Goal: Task Accomplishment & Management: Complete application form

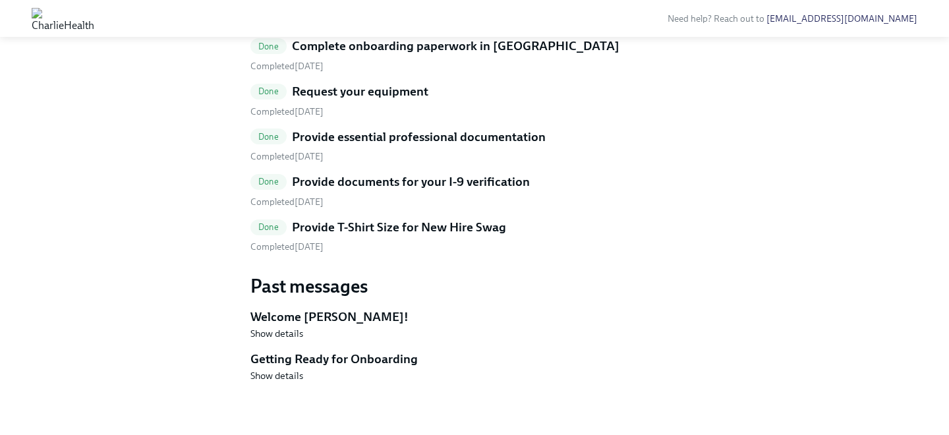
scroll to position [893, 0]
click at [467, 254] on link "Done Provide T-Shirt Size for New Hire Swag Completed [DATE]" at bounding box center [474, 236] width 448 height 35
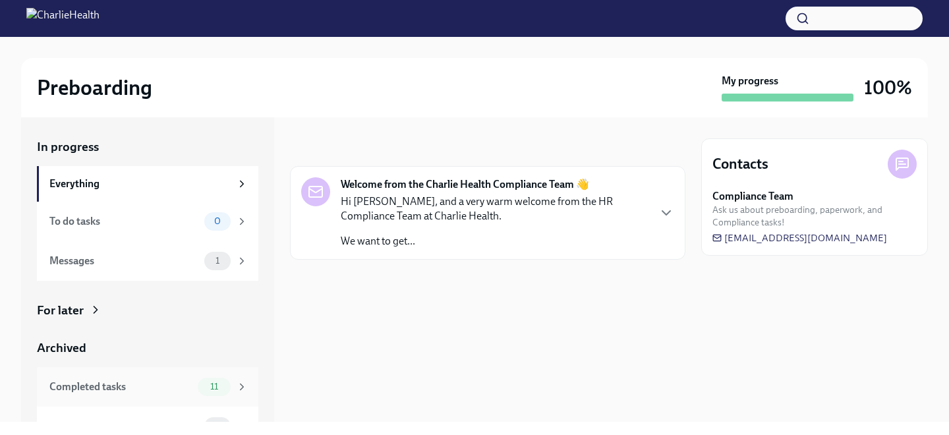
click at [221, 385] on span "11" at bounding box center [214, 386] width 24 height 10
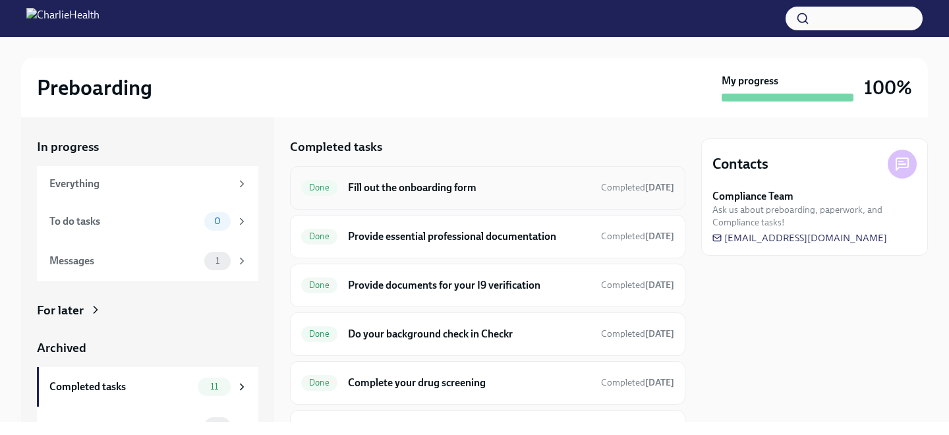
click at [393, 189] on h6 "Fill out the onboarding form" at bounding box center [469, 188] width 242 height 14
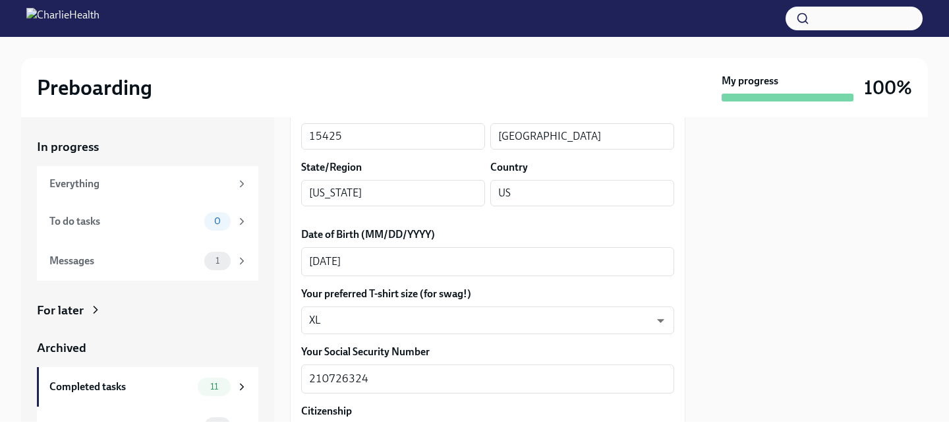
scroll to position [553, 0]
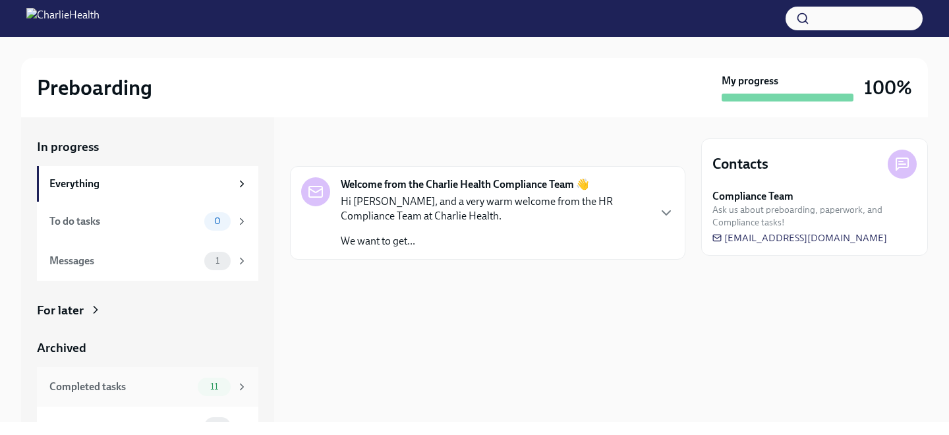
click at [158, 379] on div "Completed tasks" at bounding box center [120, 386] width 143 height 14
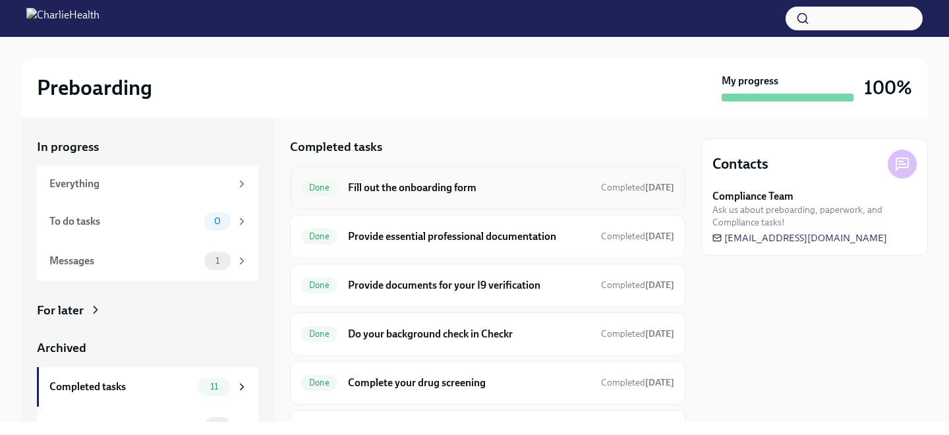
click at [371, 194] on div "Done Fill out the onboarding form Completed [DATE]" at bounding box center [487, 187] width 373 height 21
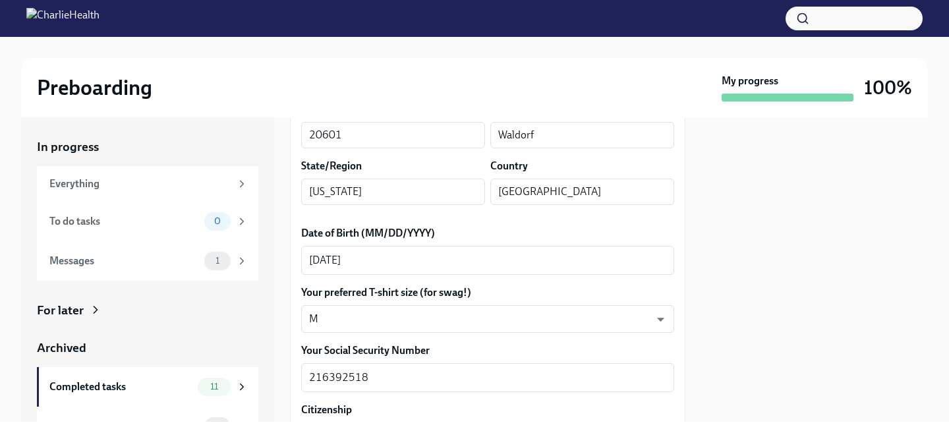
scroll to position [553, 0]
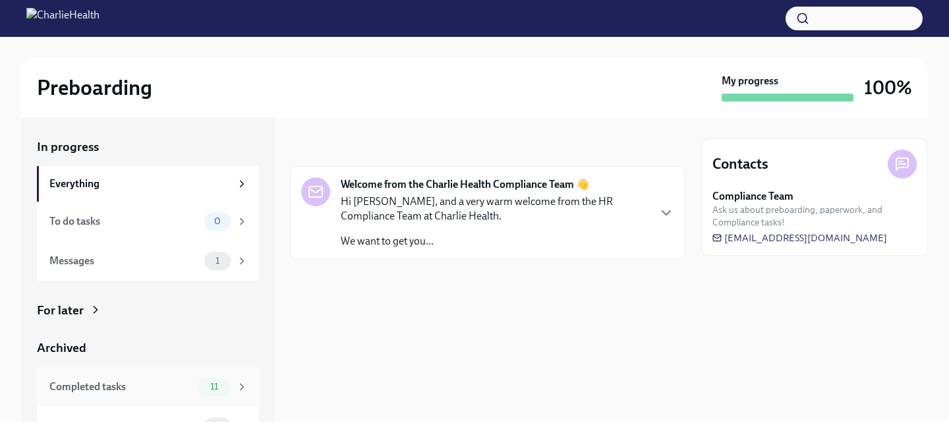
click at [217, 387] on span "11" at bounding box center [214, 386] width 24 height 10
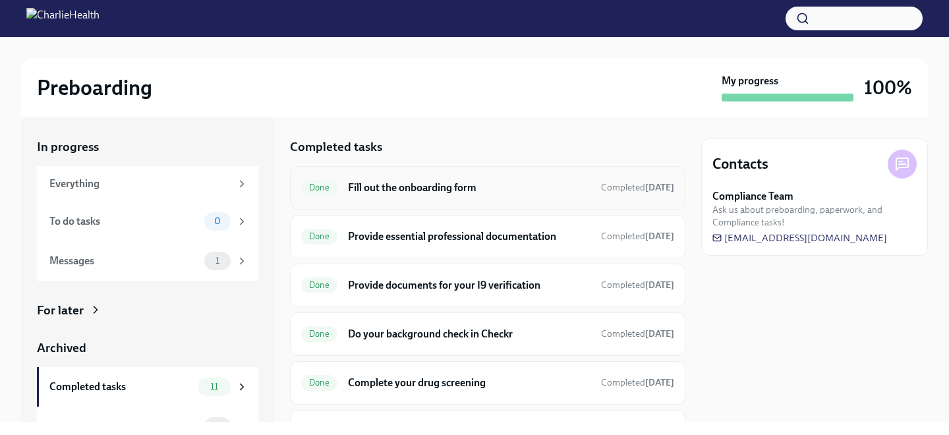
click at [385, 194] on h6 "Fill out the onboarding form" at bounding box center [469, 188] width 242 height 14
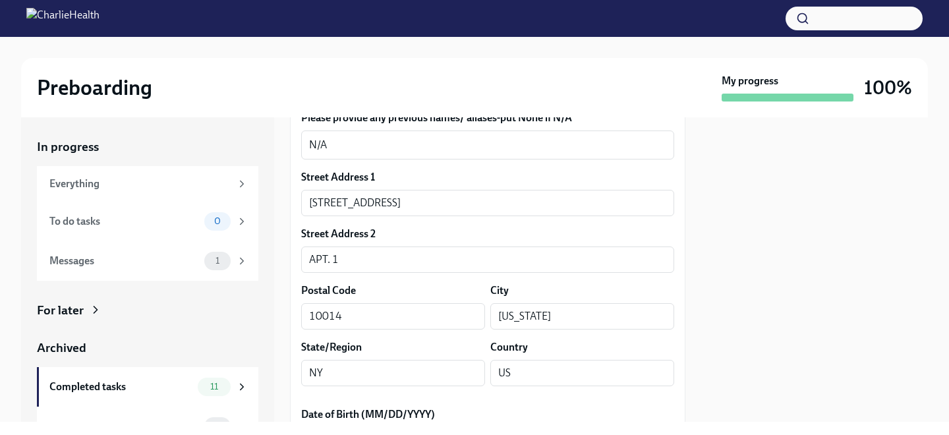
scroll to position [481, 0]
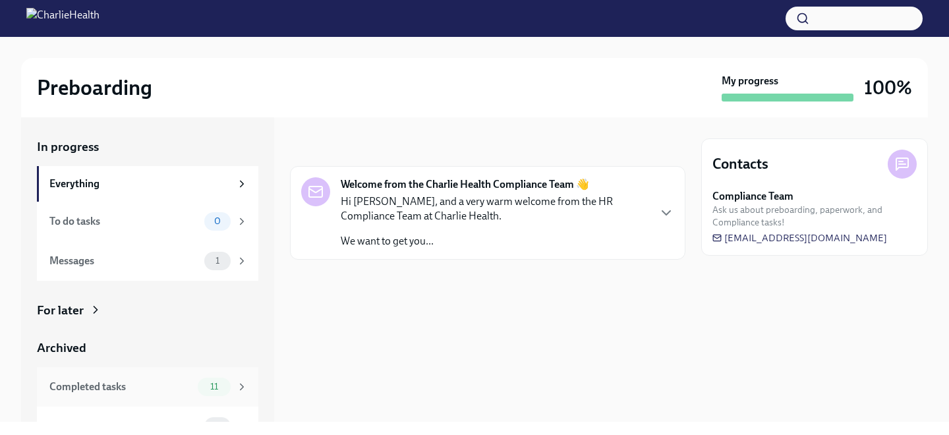
click at [200, 393] on div "11" at bounding box center [214, 387] width 33 height 18
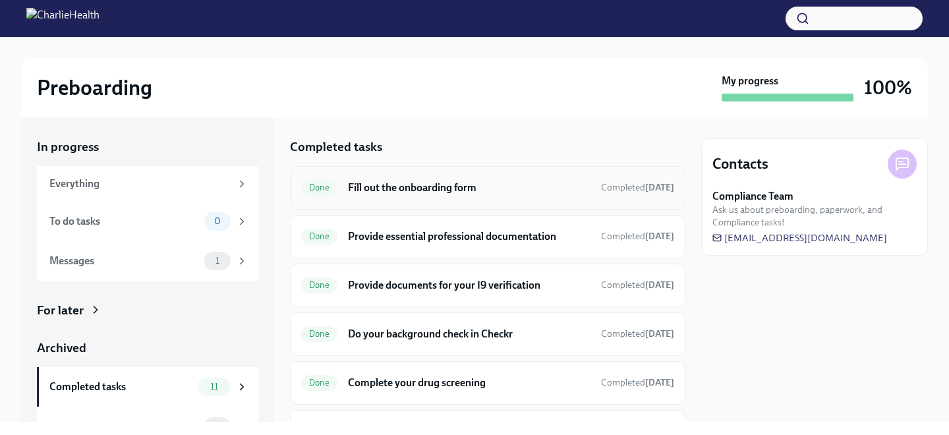
click at [424, 194] on h6 "Fill out the onboarding form" at bounding box center [469, 188] width 242 height 14
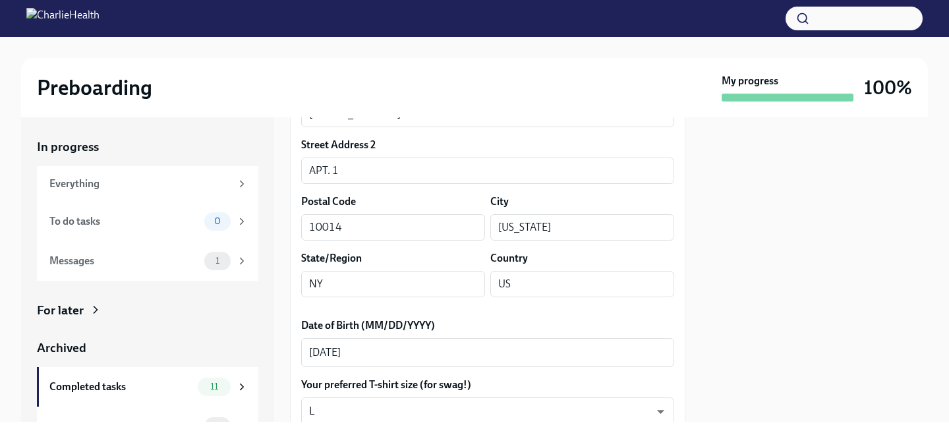
scroll to position [455, 0]
